Goal: Task Accomplishment & Management: Use online tool/utility

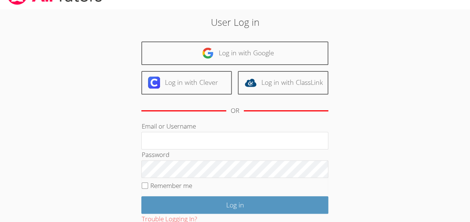
scroll to position [23, 0]
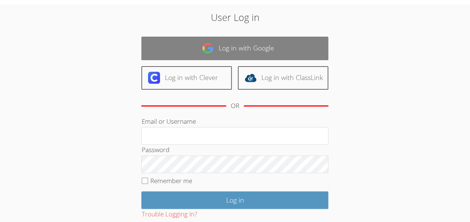
click at [251, 48] on link "Log in with Google" at bounding box center [234, 49] width 187 height 24
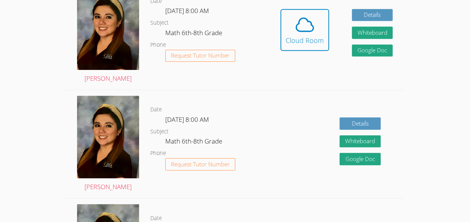
scroll to position [185, 0]
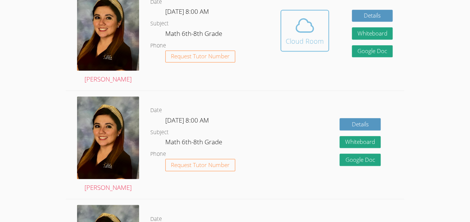
click at [284, 48] on button "Cloud Room" at bounding box center [304, 31] width 49 height 42
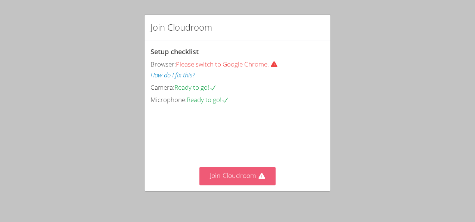
click at [238, 178] on button "Join Cloudroom" at bounding box center [238, 176] width 77 height 18
click at [226, 173] on button "Join Cloudroom" at bounding box center [238, 176] width 77 height 18
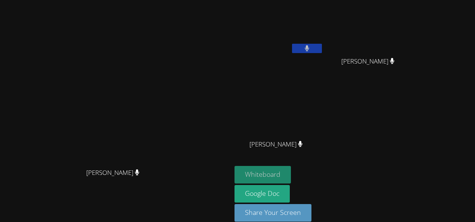
click at [291, 177] on button "Whiteboard" at bounding box center [263, 175] width 56 height 18
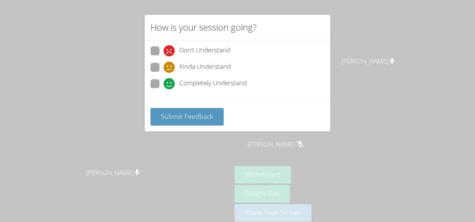
click at [167, 80] on icon at bounding box center [169, 83] width 11 height 11
click at [167, 80] on input "Completely Understand" at bounding box center [167, 82] width 6 height 6
radio input "true"
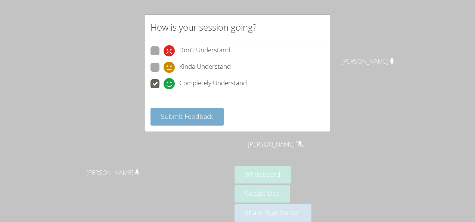
click at [200, 115] on span "Submit Feedback" at bounding box center [187, 116] width 52 height 9
